Goal: Consume media (video, audio): Consume media (video, audio)

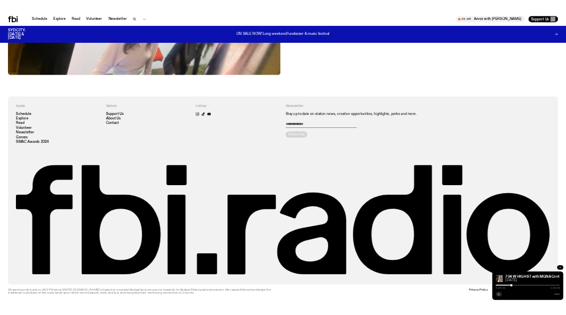
scroll to position [864, 0]
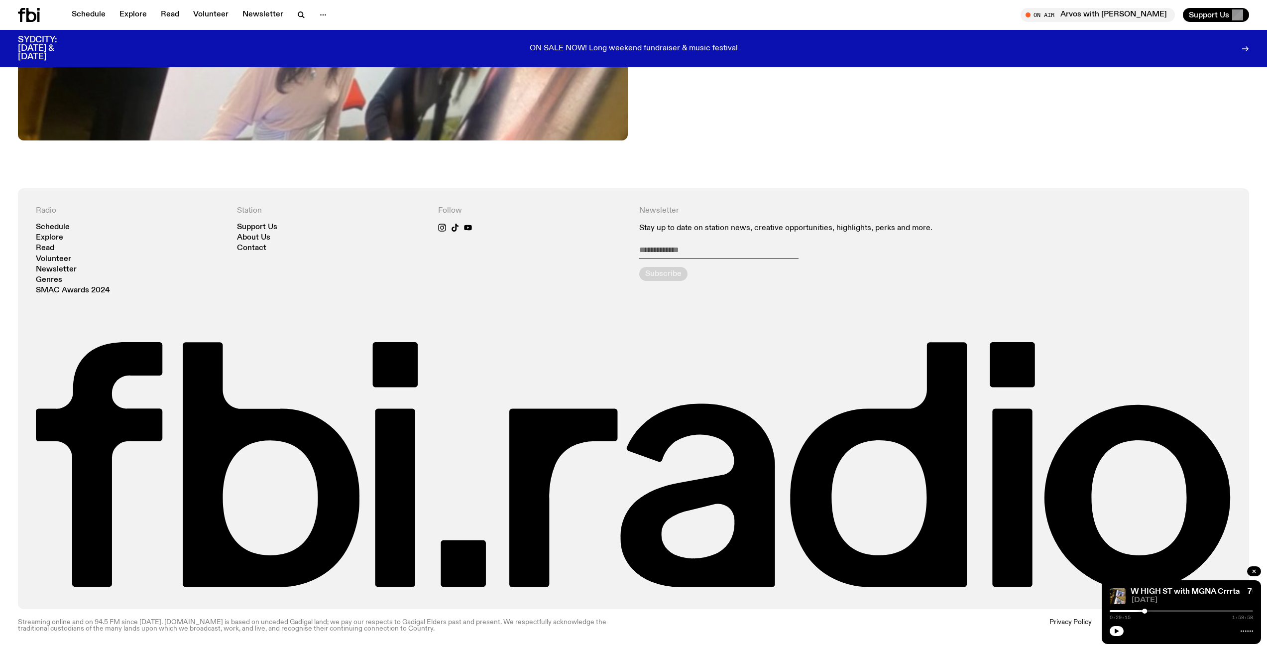
drag, startPoint x: 1116, startPoint y: 628, endPoint x: 1187, endPoint y: 5, distance: 626.8
click at [1116, 628] on icon "button" at bounding box center [1117, 631] width 6 height 6
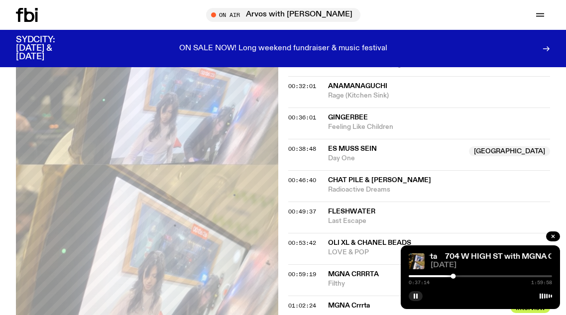
scroll to position [556, 0]
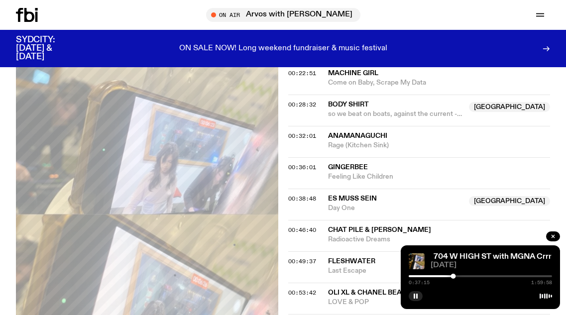
click at [449, 276] on div at bounding box center [381, 276] width 143 height 2
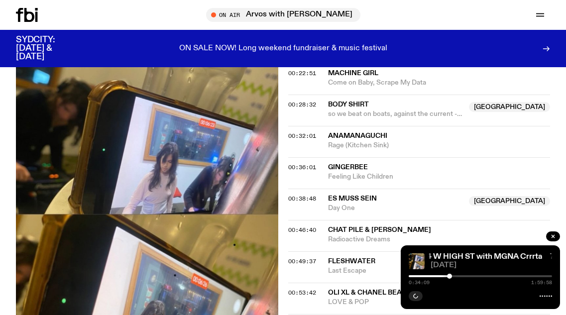
click at [448, 275] on div at bounding box center [449, 276] width 5 height 5
click at [447, 274] on div at bounding box center [447, 276] width 5 height 5
click at [446, 274] on div at bounding box center [446, 276] width 5 height 5
click at [447, 274] on div at bounding box center [447, 276] width 5 height 5
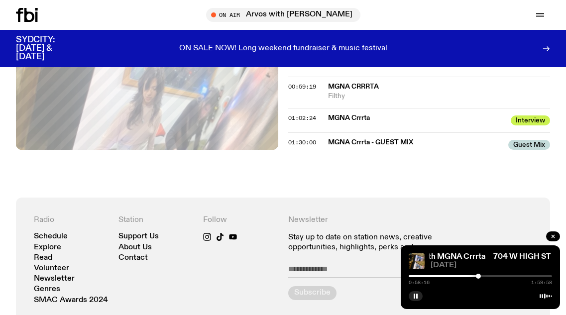
scroll to position [805, 0]
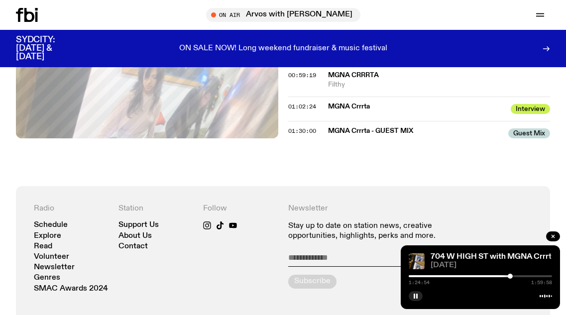
click at [514, 274] on div "1:24:54 1:59:58" at bounding box center [480, 279] width 143 height 12
click at [513, 275] on div at bounding box center [480, 276] width 143 height 2
click at [513, 275] on div at bounding box center [513, 276] width 5 height 5
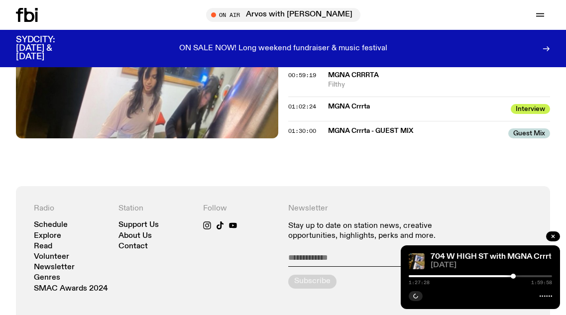
click at [514, 275] on div at bounding box center [513, 276] width 5 height 5
click at [516, 275] on div at bounding box center [515, 276] width 5 height 5
click at [518, 275] on div at bounding box center [517, 276] width 5 height 5
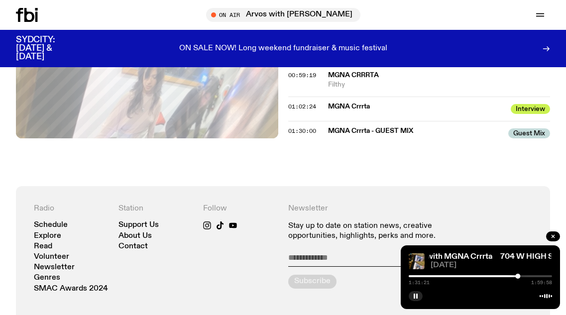
click at [522, 276] on div at bounding box center [480, 276] width 143 height 2
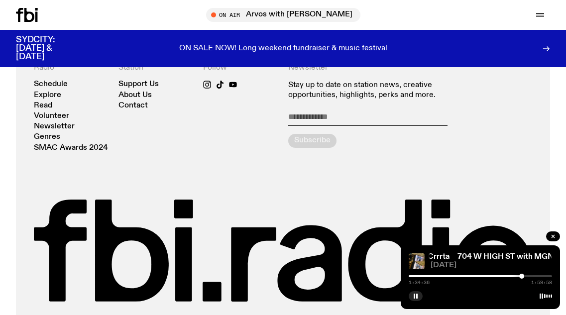
scroll to position [1004, 0]
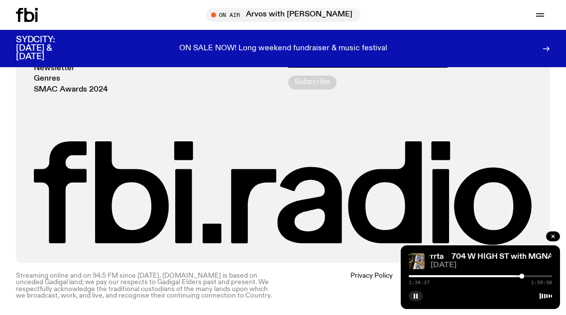
click at [519, 276] on div at bounding box center [521, 276] width 5 height 5
click at [517, 276] on div at bounding box center [516, 276] width 5 height 5
click at [518, 276] on div at bounding box center [516, 276] width 5 height 5
click at [519, 275] on div at bounding box center [517, 276] width 5 height 5
click at [519, 275] on div at bounding box center [519, 276] width 5 height 5
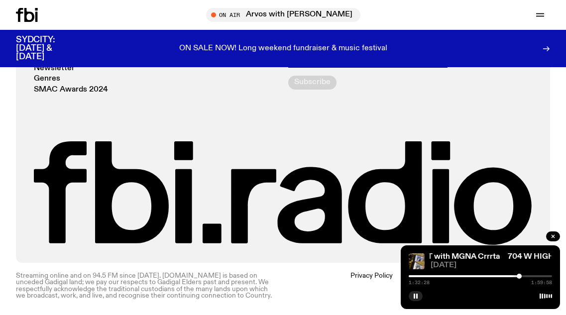
click at [519, 275] on div at bounding box center [519, 276] width 5 height 5
click at [519, 275] on div at bounding box center [518, 276] width 5 height 5
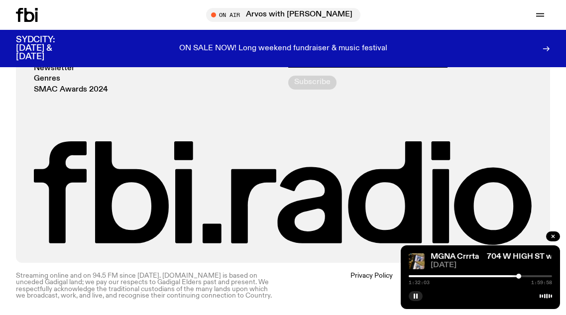
click at [518, 275] on div at bounding box center [518, 276] width 5 height 5
click at [519, 276] on div at bounding box center [519, 276] width 5 height 5
click at [517, 276] on div at bounding box center [518, 276] width 5 height 5
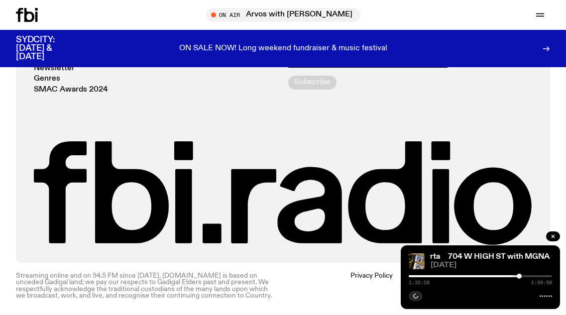
click at [519, 277] on div at bounding box center [519, 276] width 5 height 5
click at [518, 277] on div at bounding box center [518, 276] width 5 height 5
click at [417, 294] on rect "button" at bounding box center [416, 296] width 1 height 5
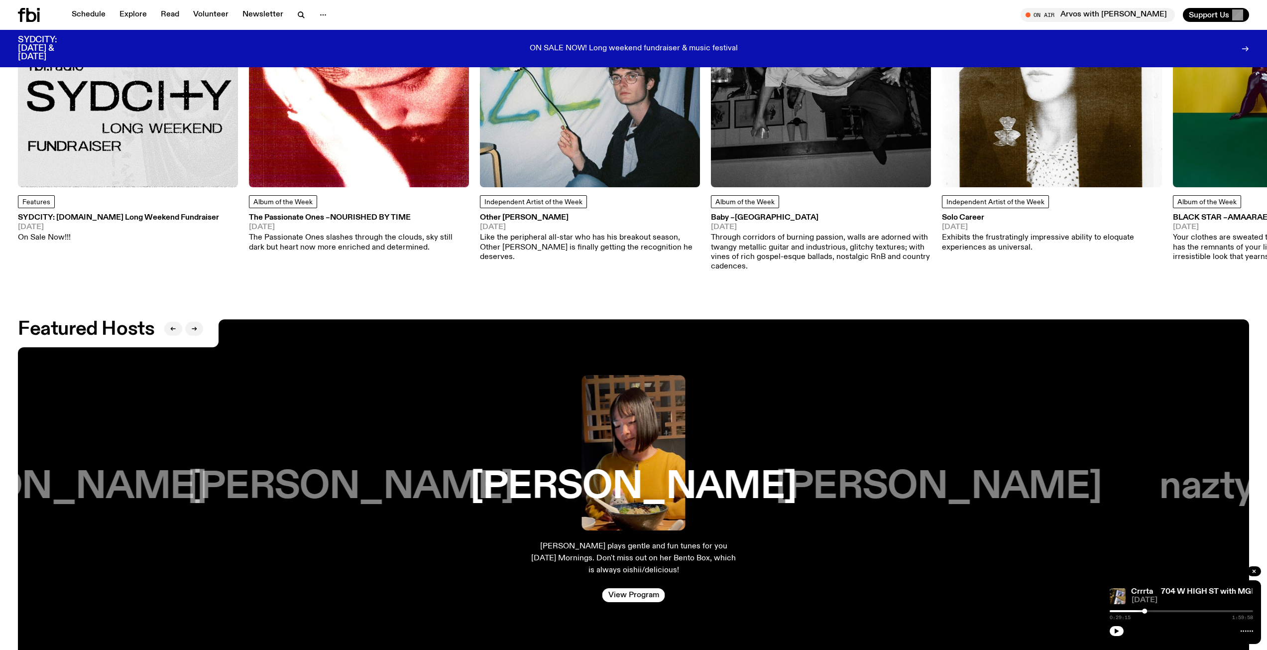
scroll to position [2028, 0]
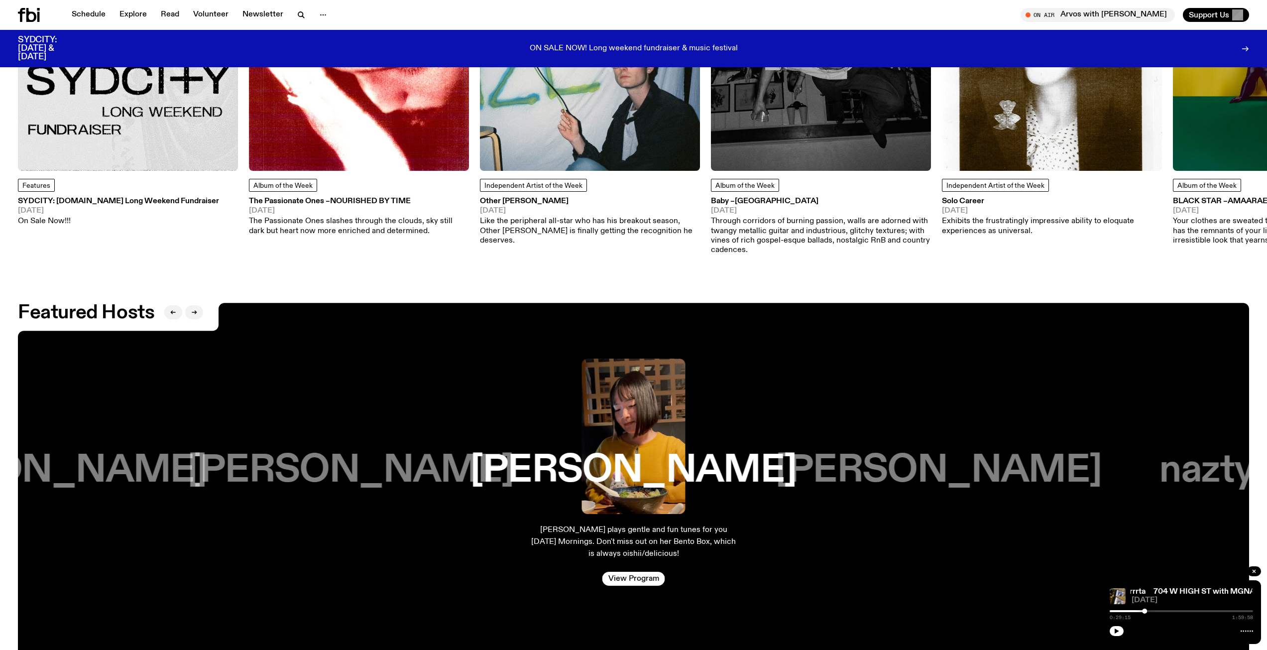
drag, startPoint x: 1103, startPoint y: 242, endPoint x: 1160, endPoint y: 240, distance: 57.3
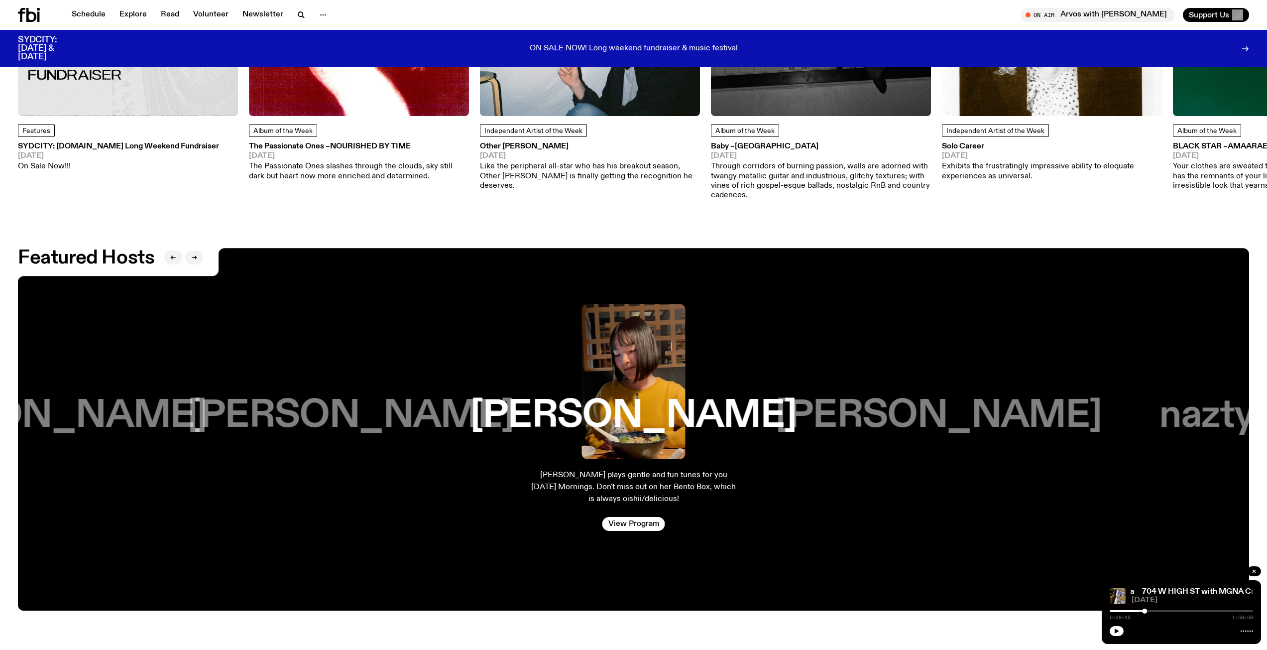
drag, startPoint x: 1157, startPoint y: 240, endPoint x: 1115, endPoint y: 255, distance: 45.5
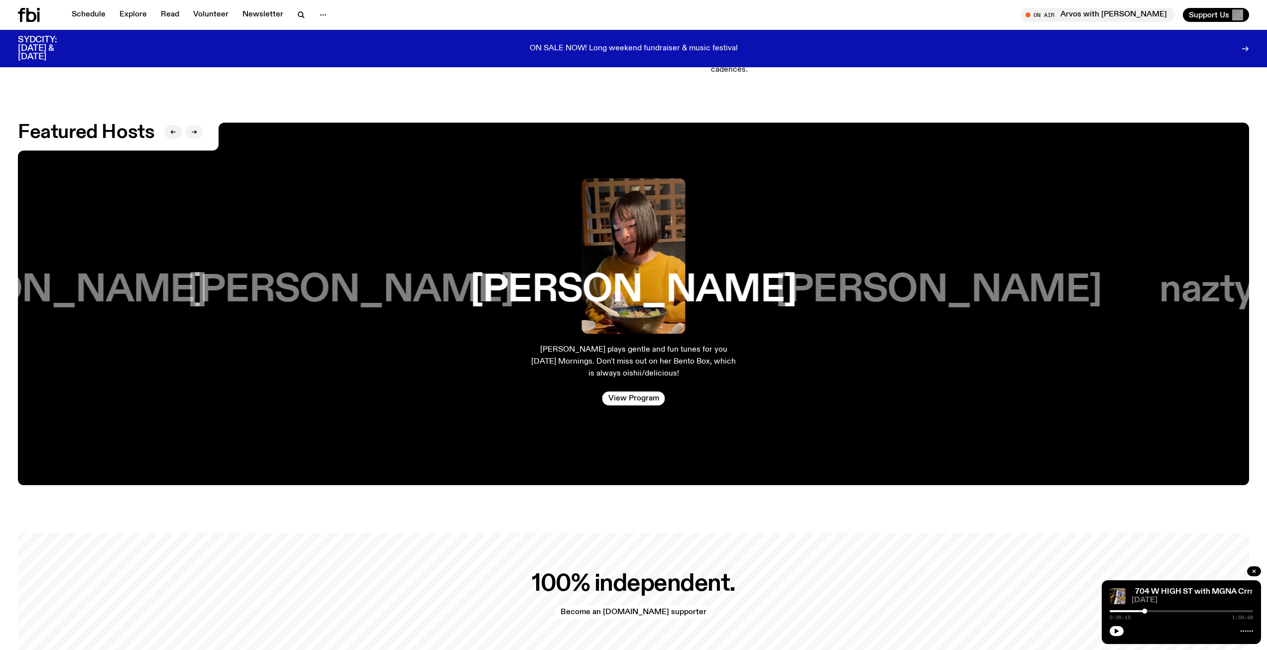
scroll to position [2332, 0]
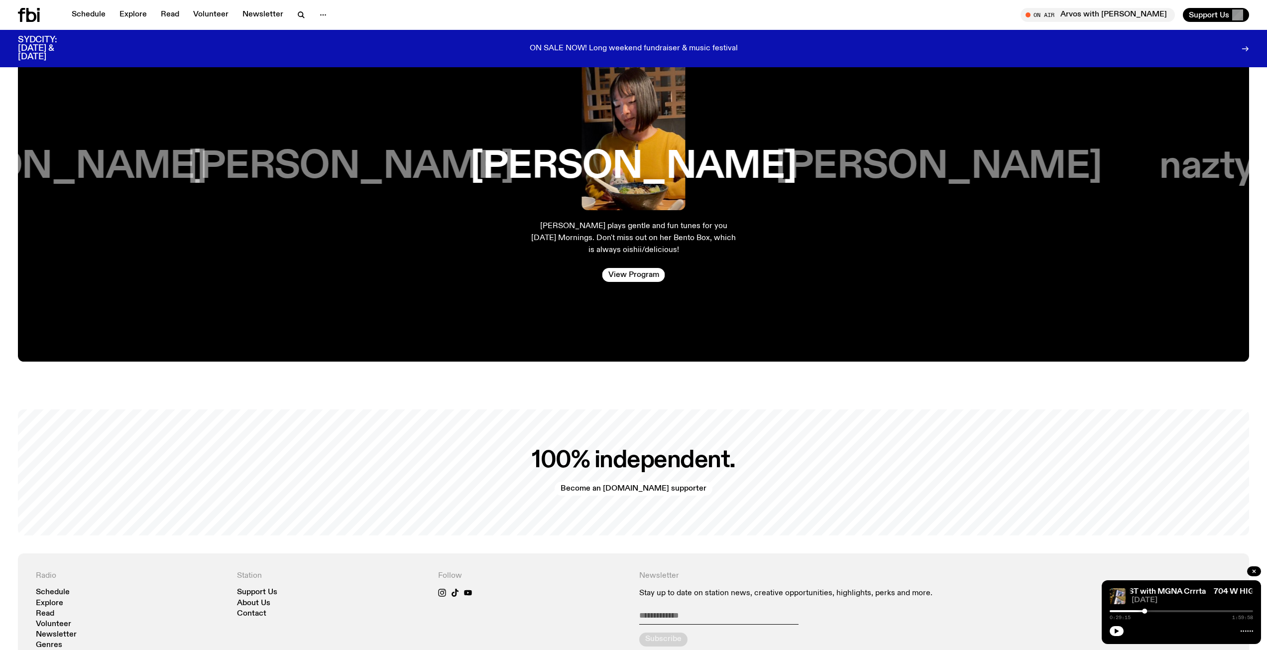
click at [889, 148] on h3 "Harrie Hastings" at bounding box center [939, 167] width 326 height 38
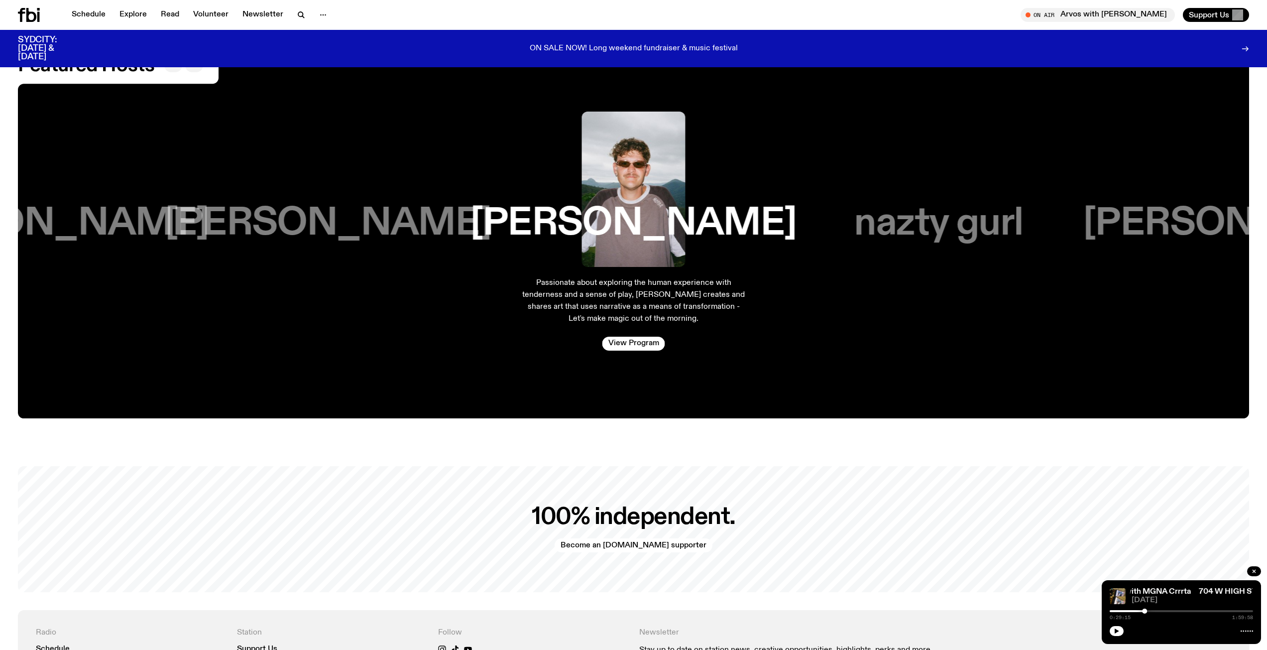
scroll to position [2233, 0]
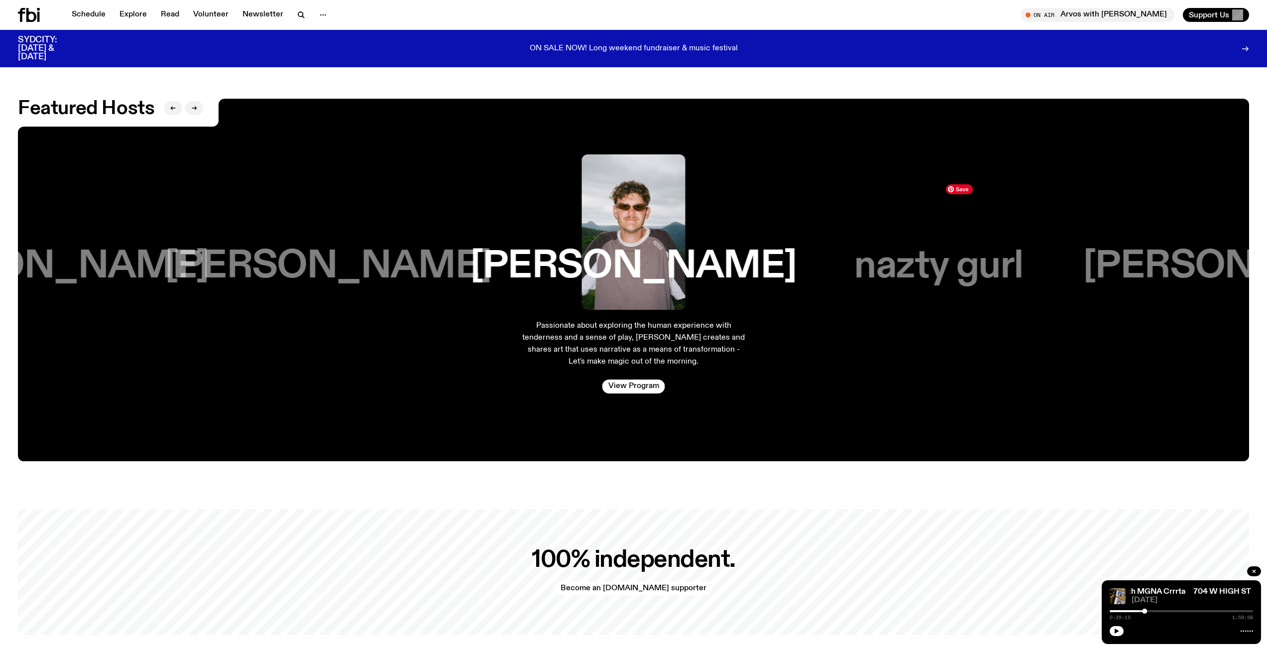
click at [948, 247] on h3 "nazty gurl" at bounding box center [938, 266] width 169 height 38
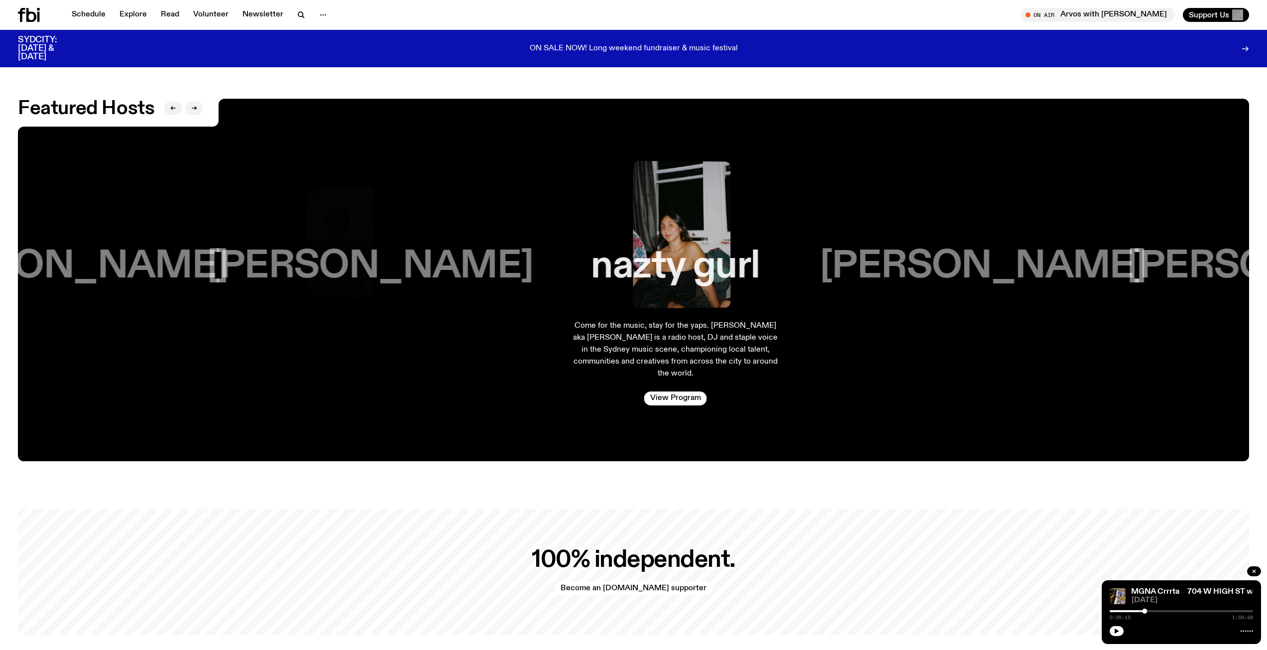
click at [916, 247] on h3 "Jim Kretschmer" at bounding box center [982, 266] width 326 height 38
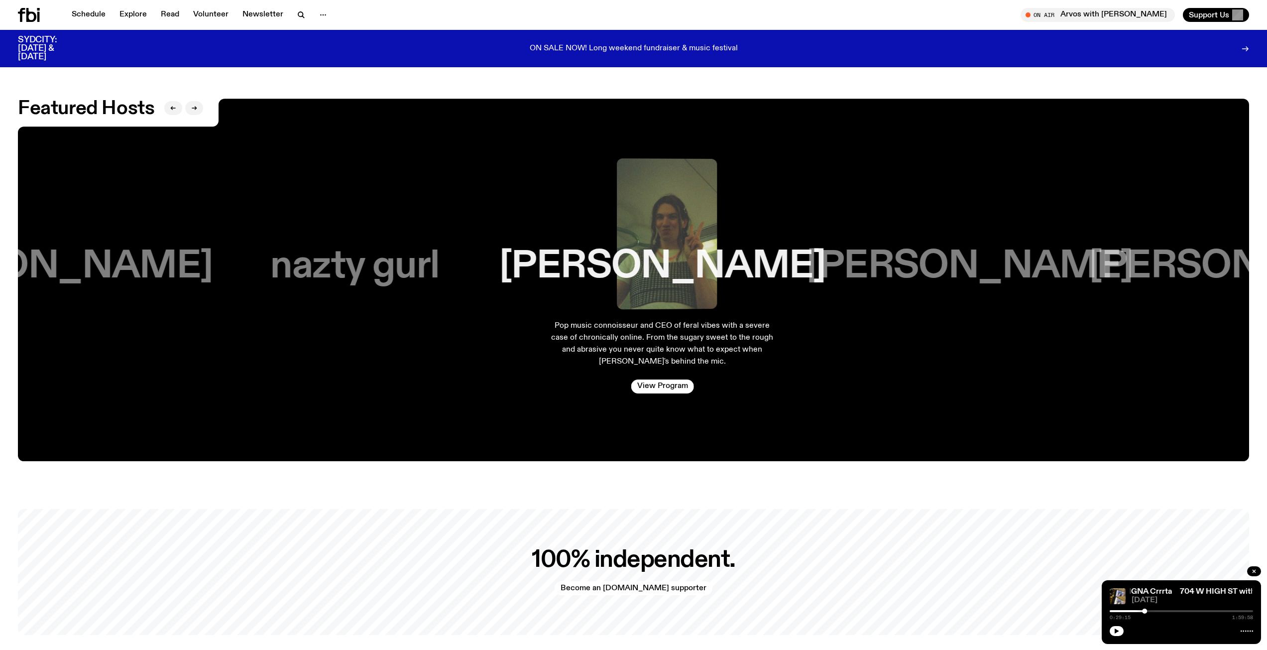
click at [1022, 247] on h3 "Matt Do" at bounding box center [969, 266] width 326 height 38
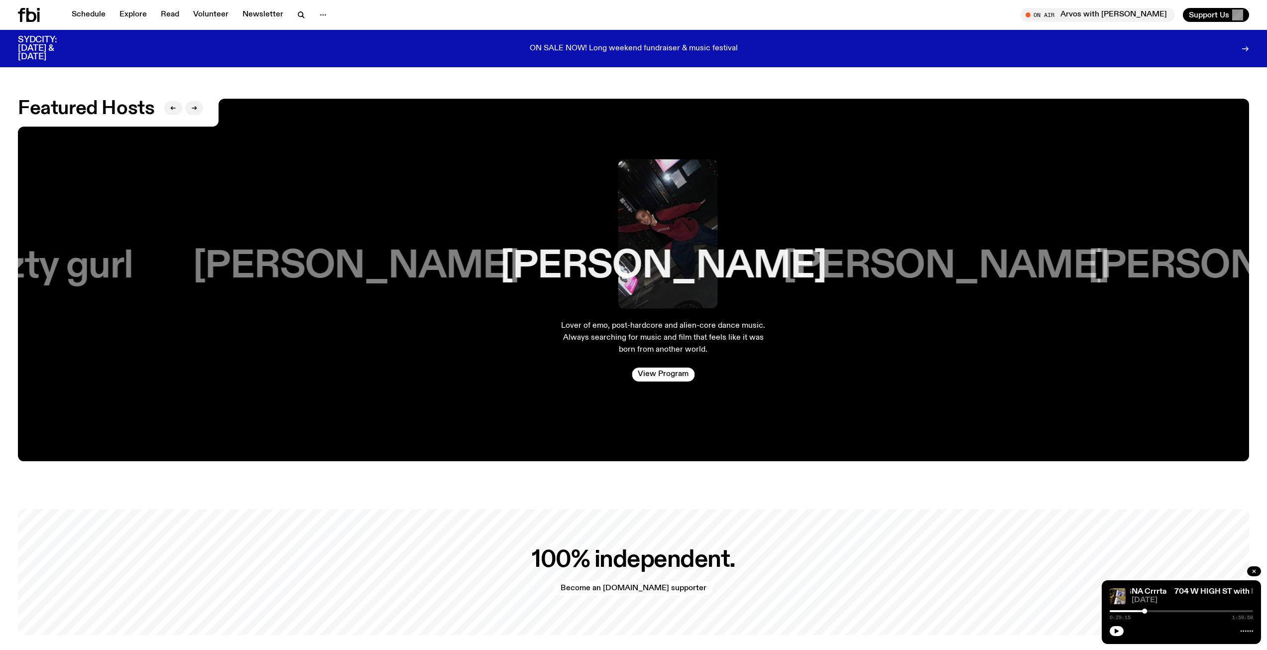
click at [886, 224] on div "[PERSON_NAME]" at bounding box center [945, 231] width 207 height 155
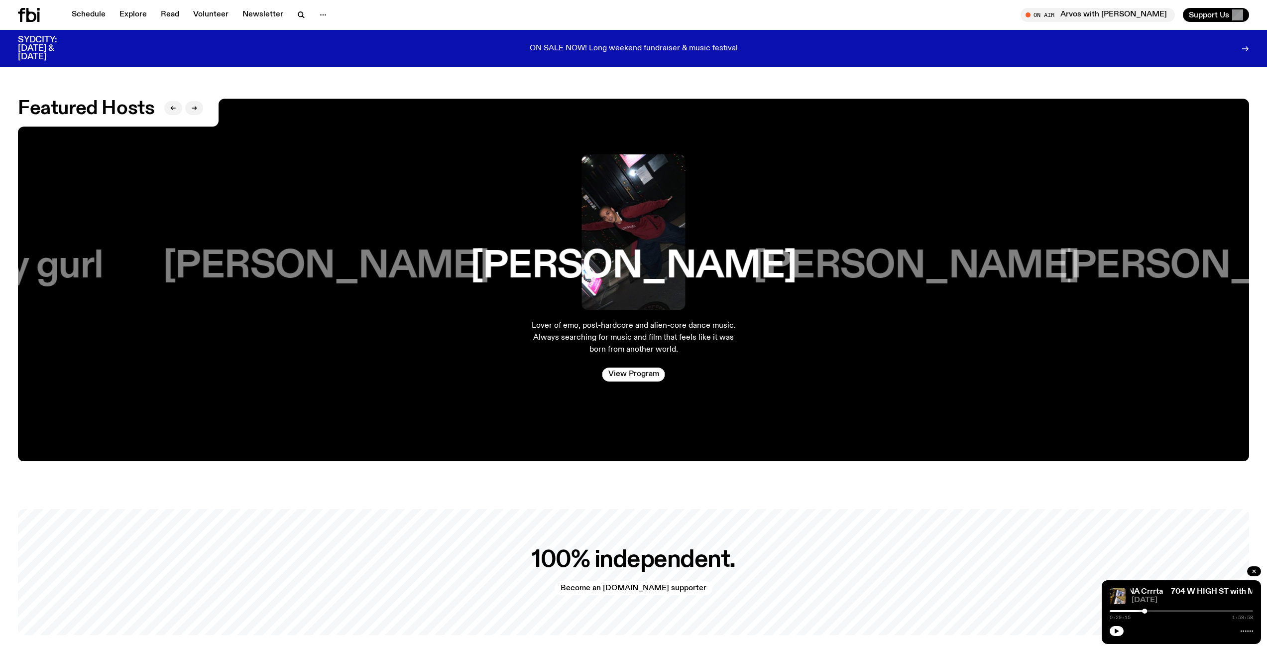
click at [915, 247] on h3 "[PERSON_NAME]" at bounding box center [916, 266] width 326 height 38
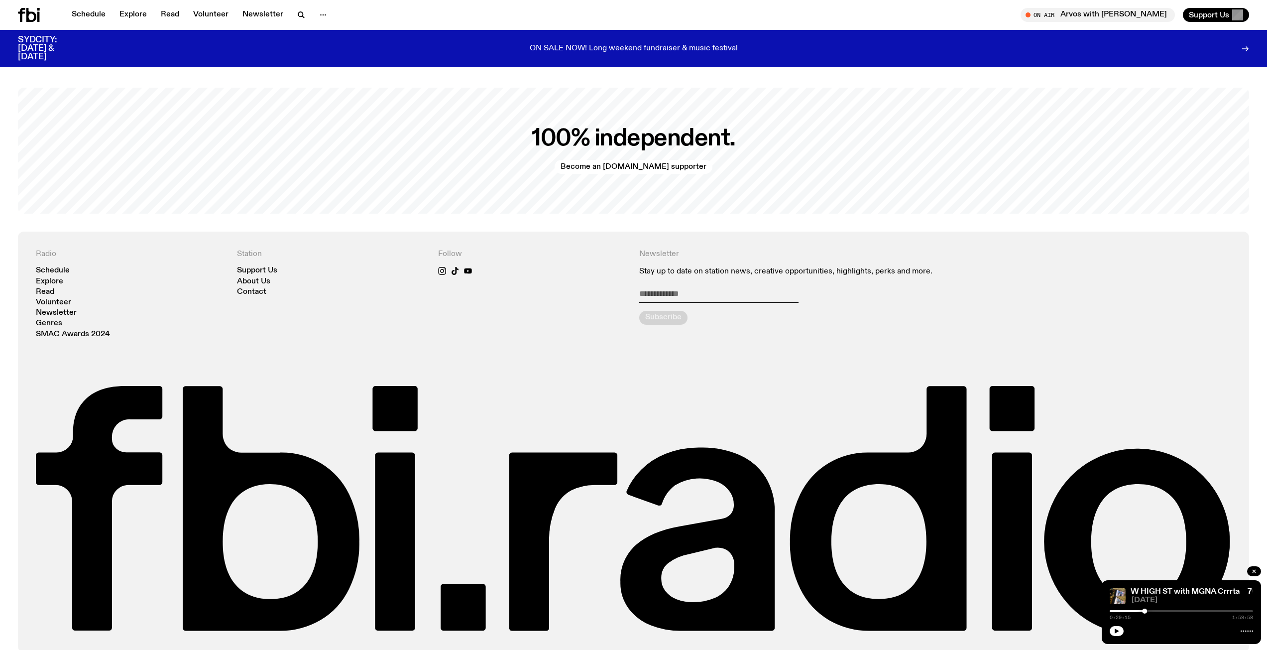
scroll to position [2680, 0]
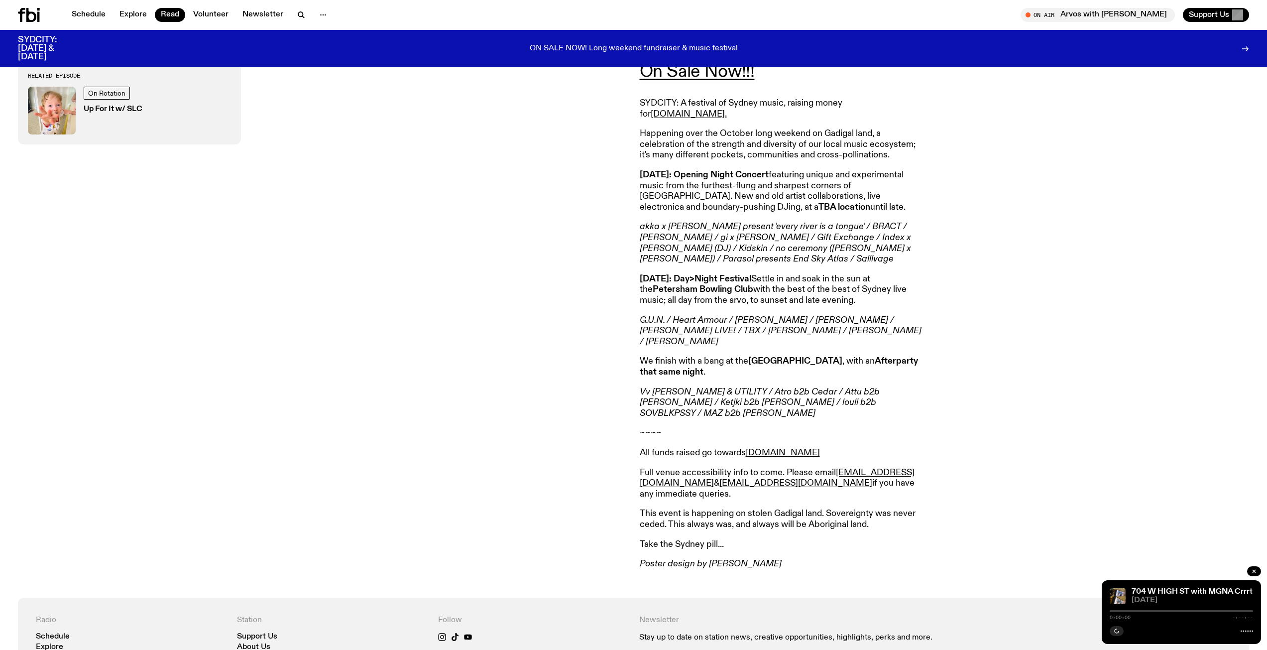
scroll to position [589, 0]
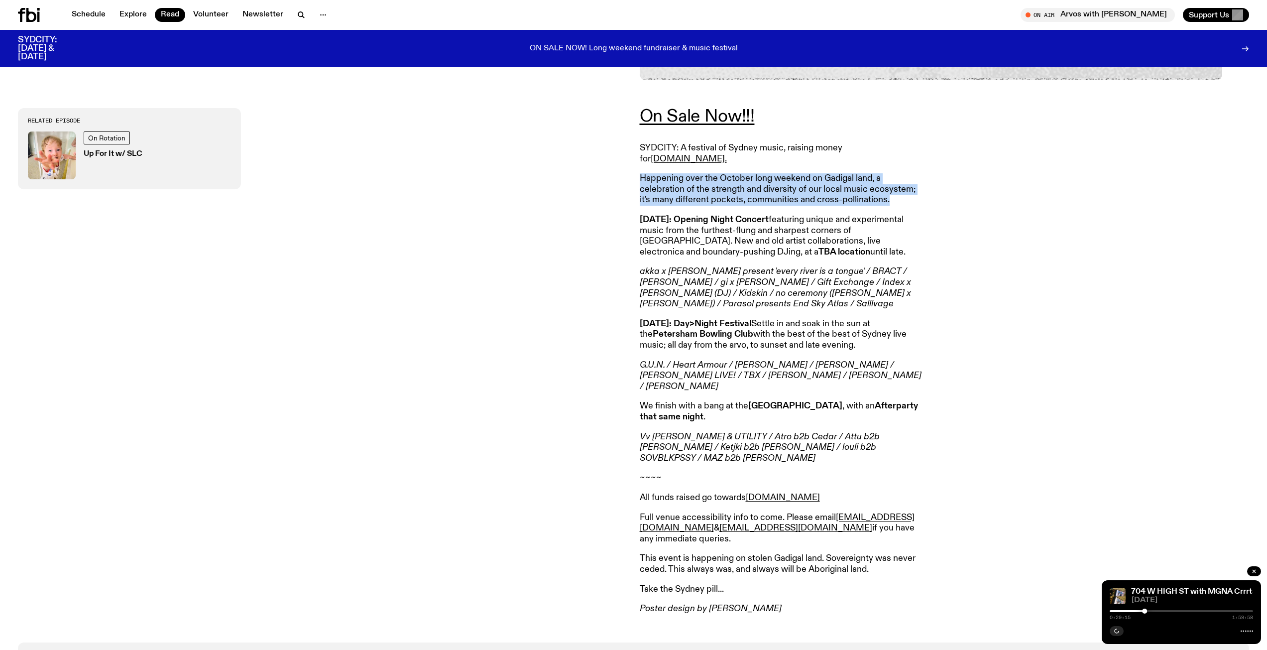
drag, startPoint x: 637, startPoint y: 171, endPoint x: 917, endPoint y: 194, distance: 281.2
click at [917, 194] on div "On Sale Now!!! SYDCITY: A festival of Sydney music, raising money for [DOMAIN_N…" at bounding box center [633, 361] width 1267 height 562
click at [917, 199] on article "On Sale Now!!! SYDCITY: A festival of Sydney music, raising money for fbi.radio…" at bounding box center [783, 361] width 287 height 506
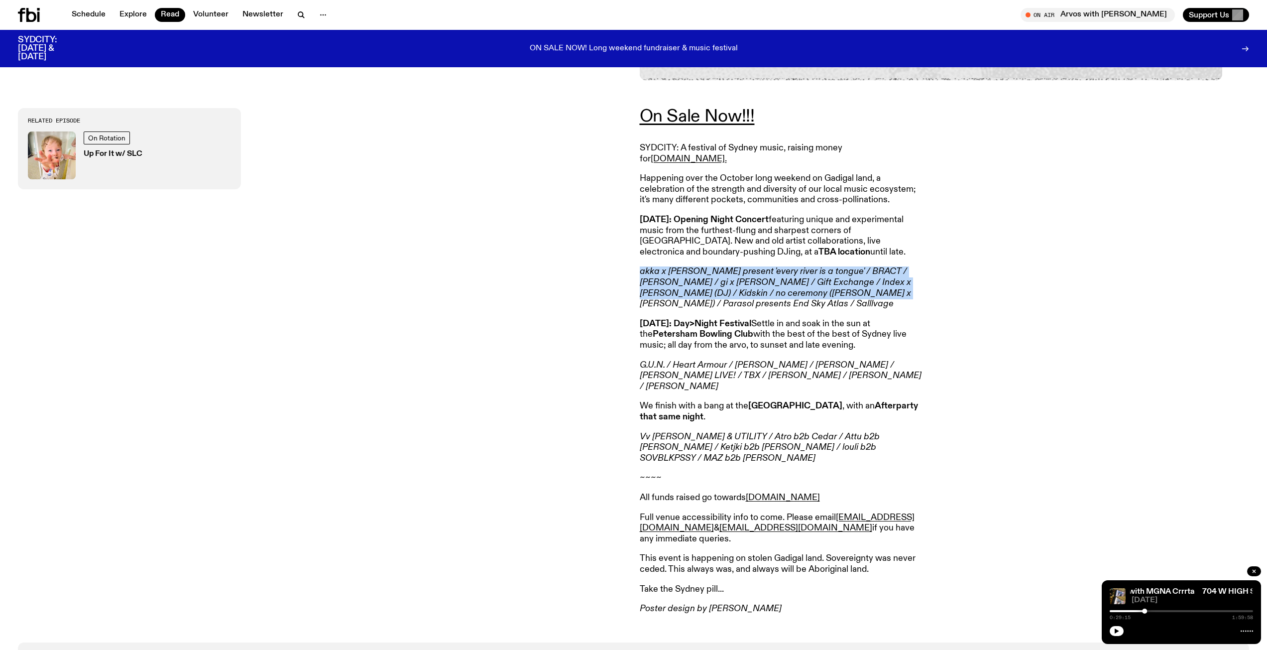
drag, startPoint x: 636, startPoint y: 264, endPoint x: 795, endPoint y: 286, distance: 160.9
click at [795, 286] on div "On Sale Now!!! SYDCITY: A festival of Sydney music, raising money for fbi.radio…" at bounding box center [633, 361] width 1267 height 562
click at [792, 291] on p "akka x darren lesaguis present 'every river is a tongue' / BRACT / ELINA / gi x…" at bounding box center [783, 287] width 287 height 43
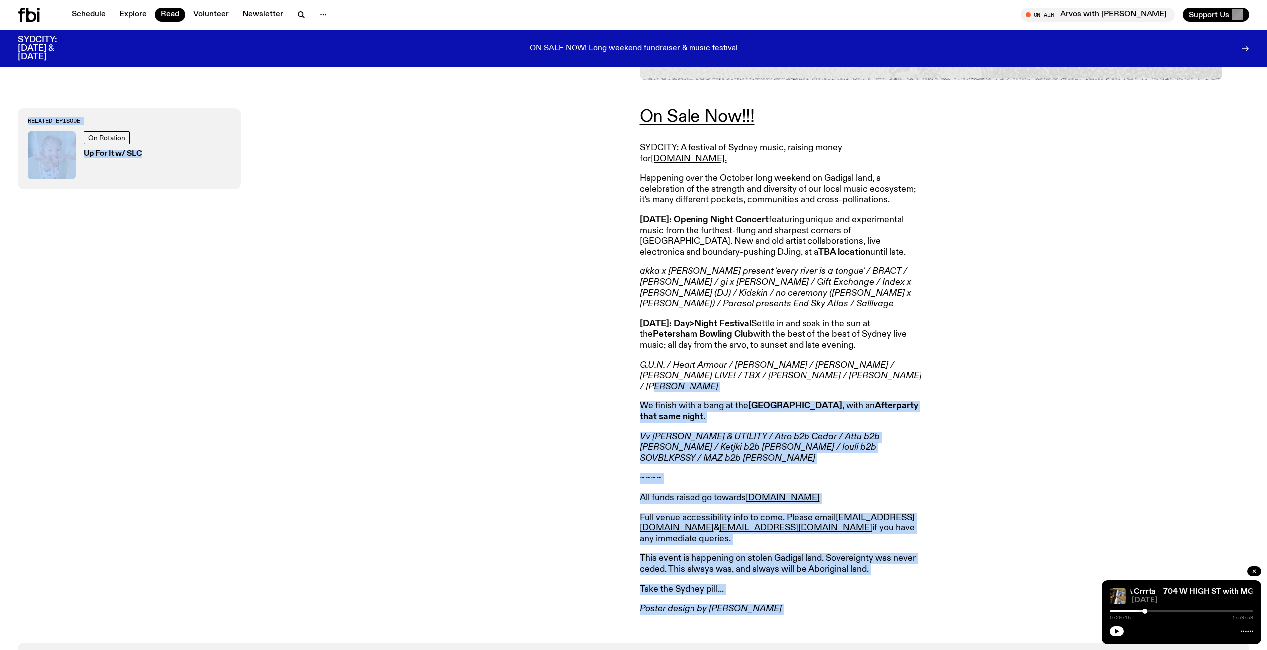
drag, startPoint x: 843, startPoint y: 366, endPoint x: 613, endPoint y: 355, distance: 230.2
click at [613, 355] on div "On Sale Now!!! SYDCITY: A festival of Sydney music, raising money for fbi.radio…" at bounding box center [633, 361] width 1267 height 562
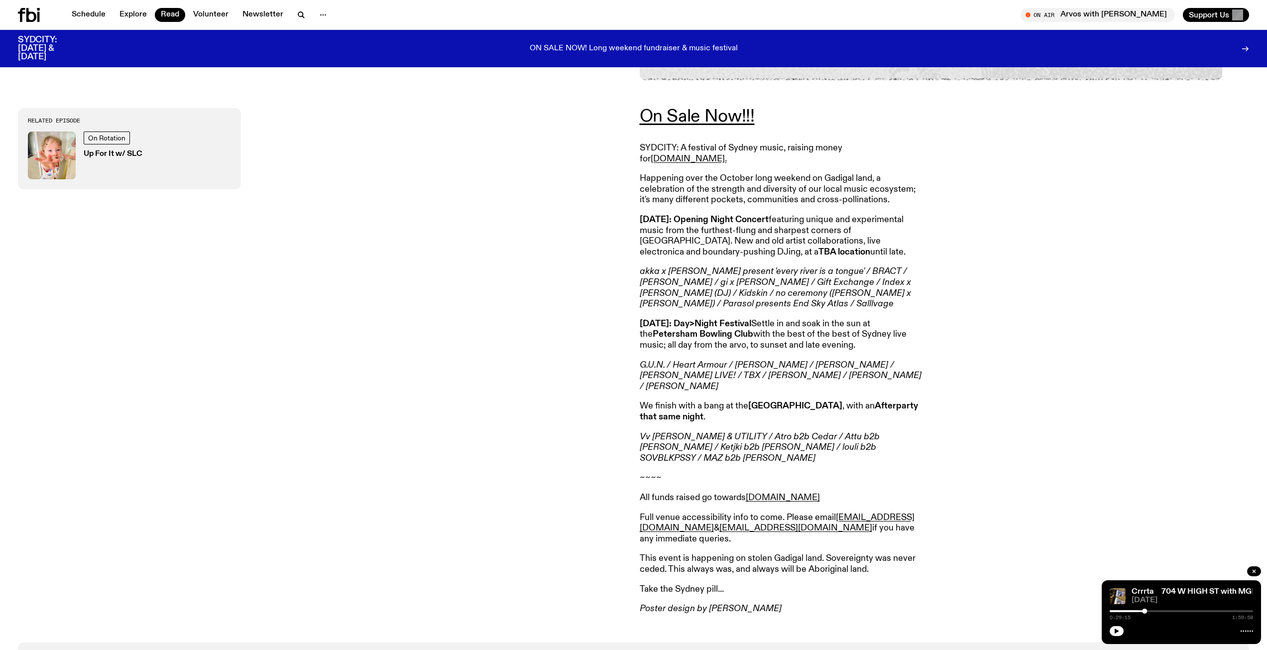
click at [685, 369] on em "G.U.N. / Heart Armour / Manfredo Lament / Sarah Levins / Tahkoe LIVE! / TBX / V…" at bounding box center [781, 375] width 282 height 30
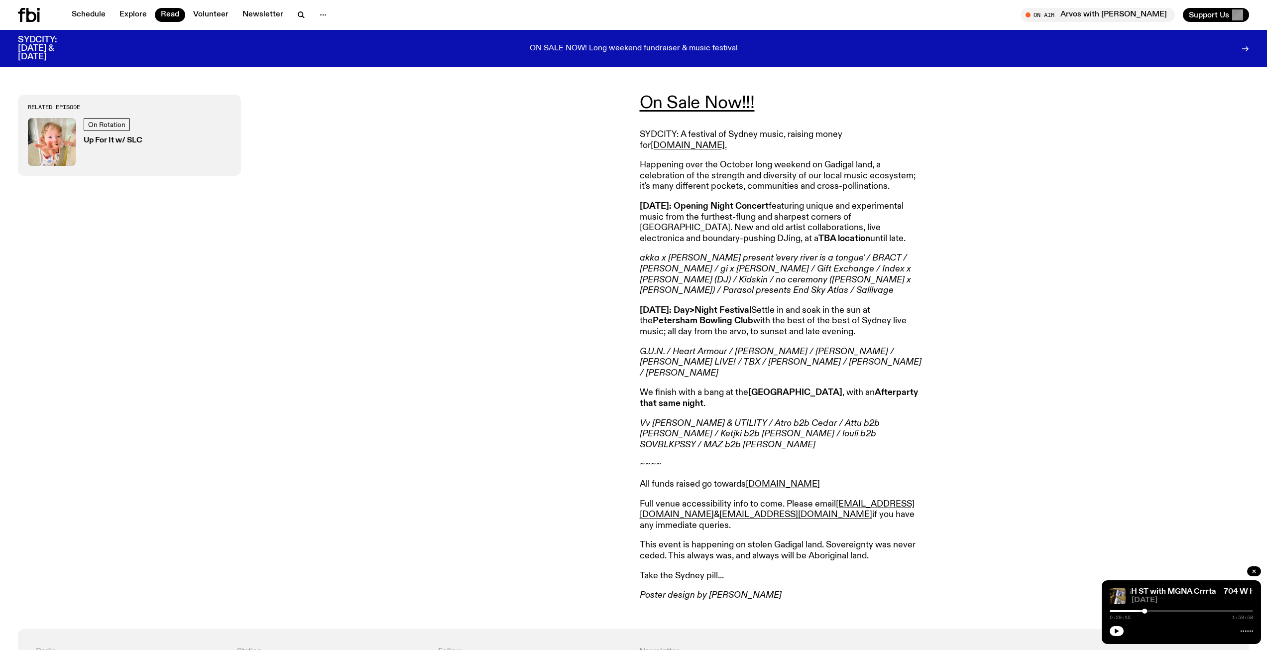
scroll to position [639, 0]
